Goal: Navigation & Orientation: Go to known website

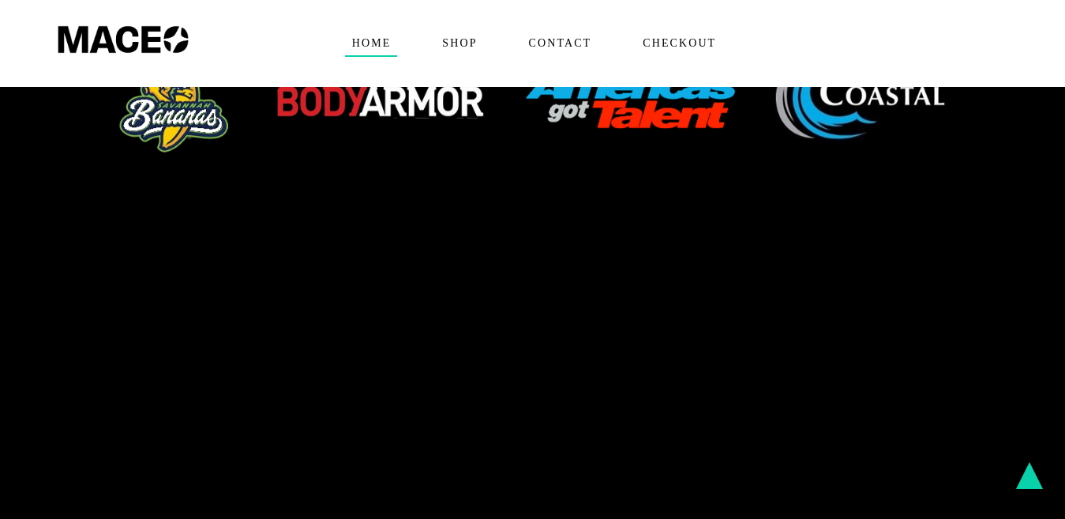
scroll to position [1105, 0]
